Goal: Find specific page/section: Find specific page/section

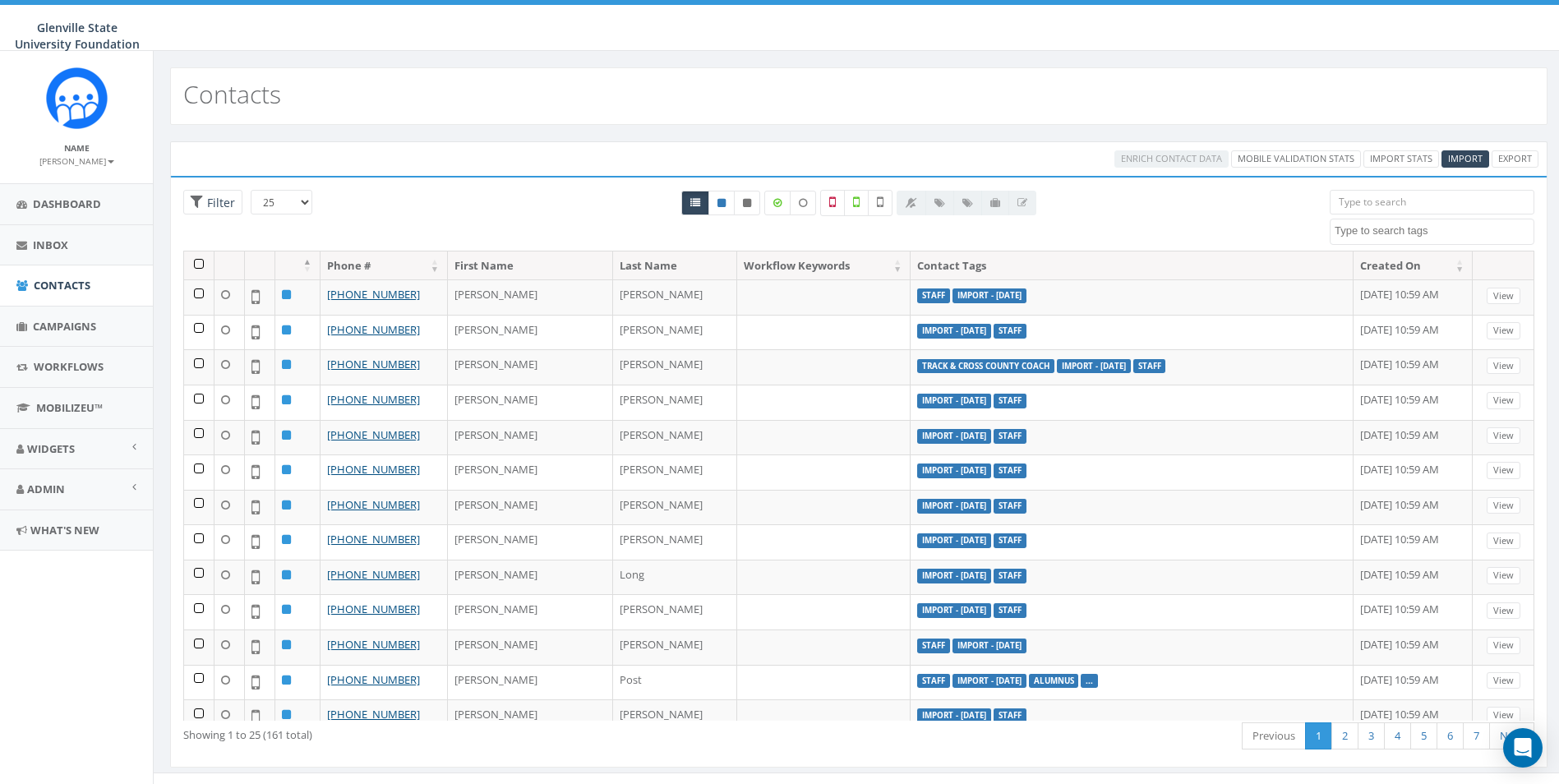
select select
click at [46, 472] on link "Admin" at bounding box center [76, 489] width 153 height 40
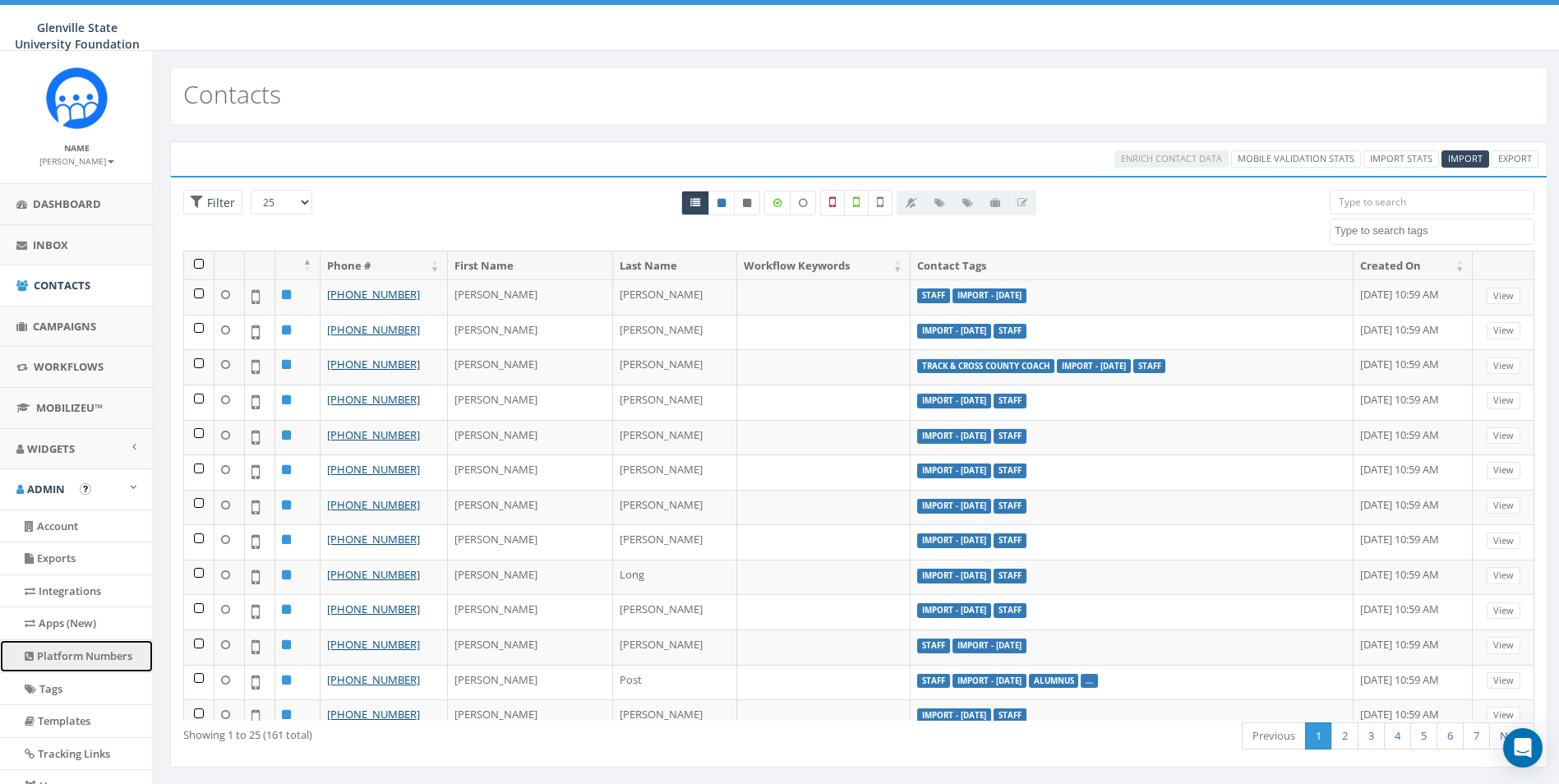
click at [71, 664] on link "Platform Numbers" at bounding box center [76, 655] width 153 height 32
